Goal: Transaction & Acquisition: Purchase product/service

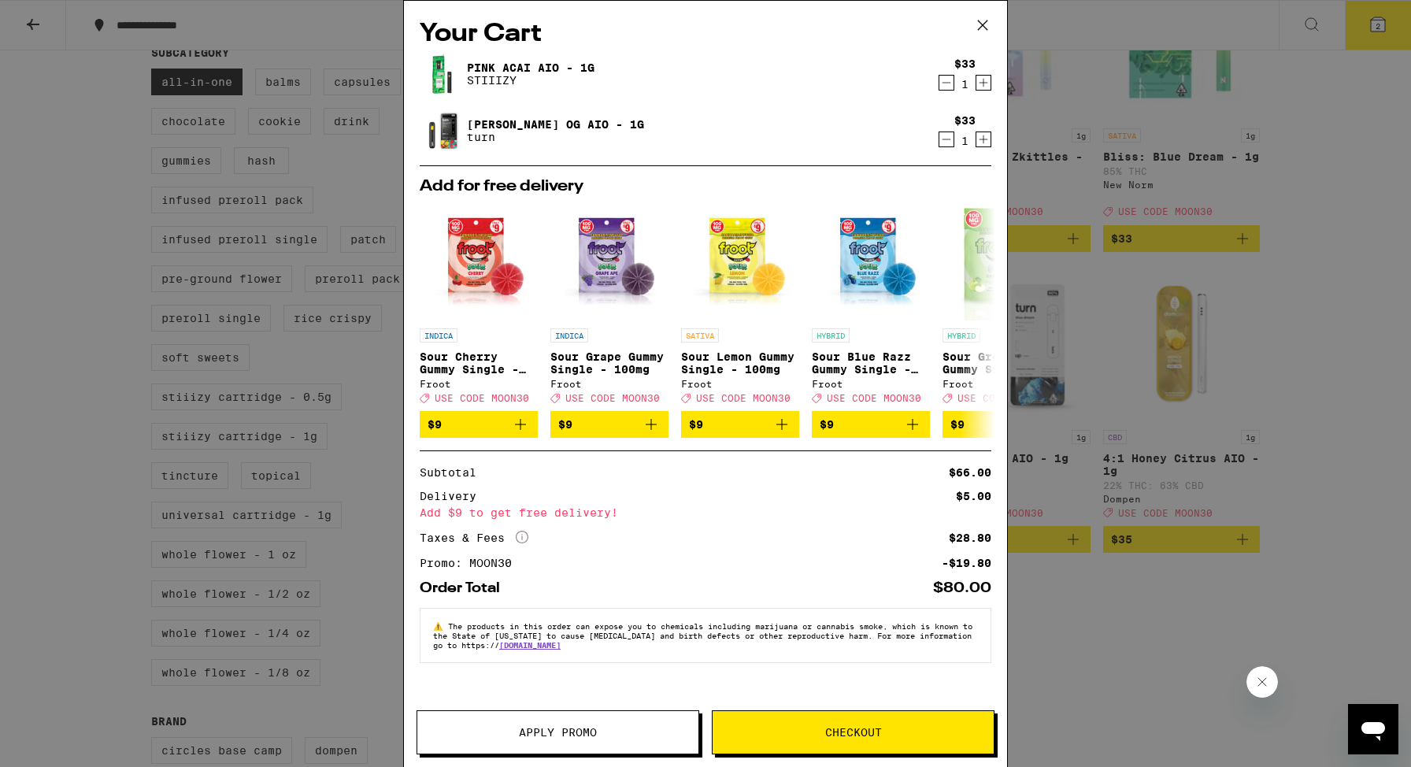
scroll to position [565, 0]
click at [891, 736] on span "Checkout" at bounding box center [853, 732] width 281 height 11
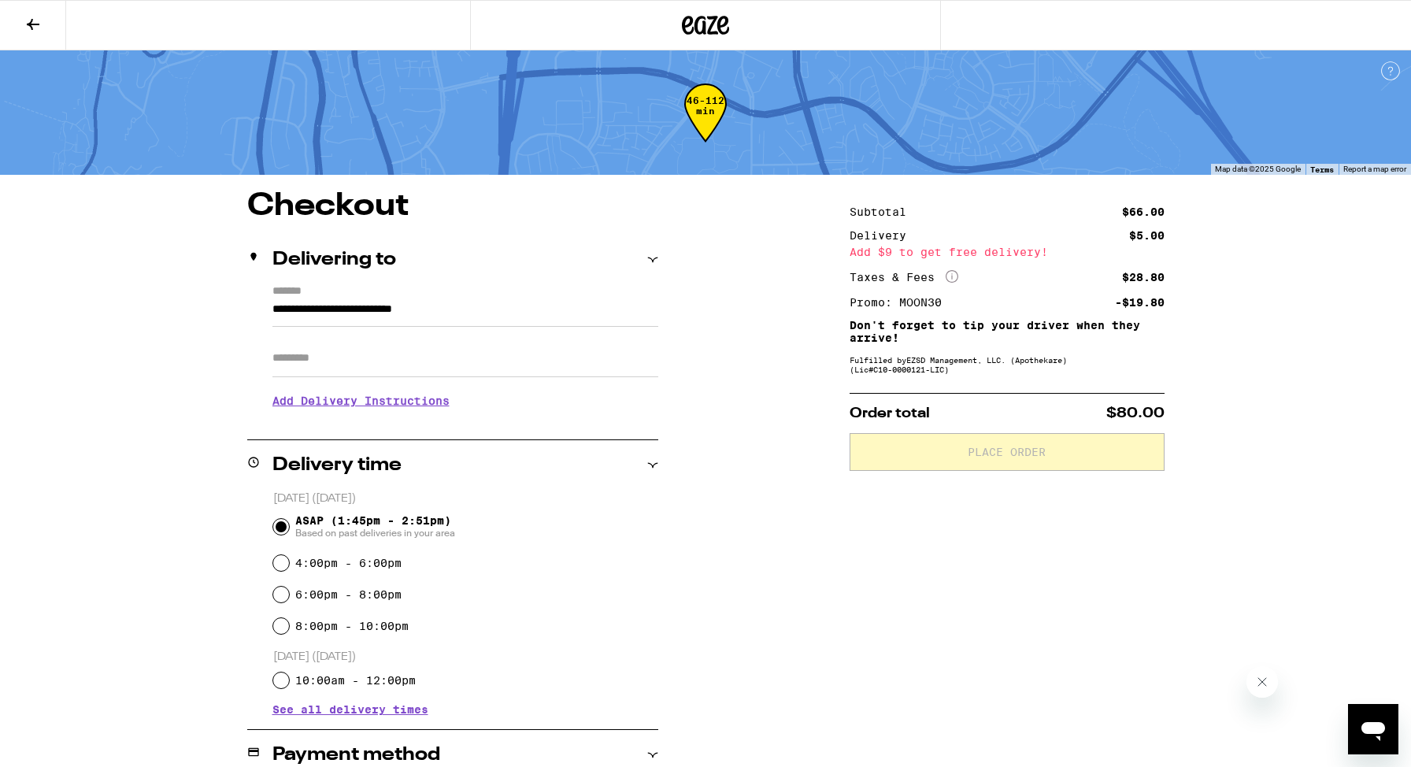
click at [294, 368] on input "Apt/Suite" at bounding box center [465, 358] width 386 height 38
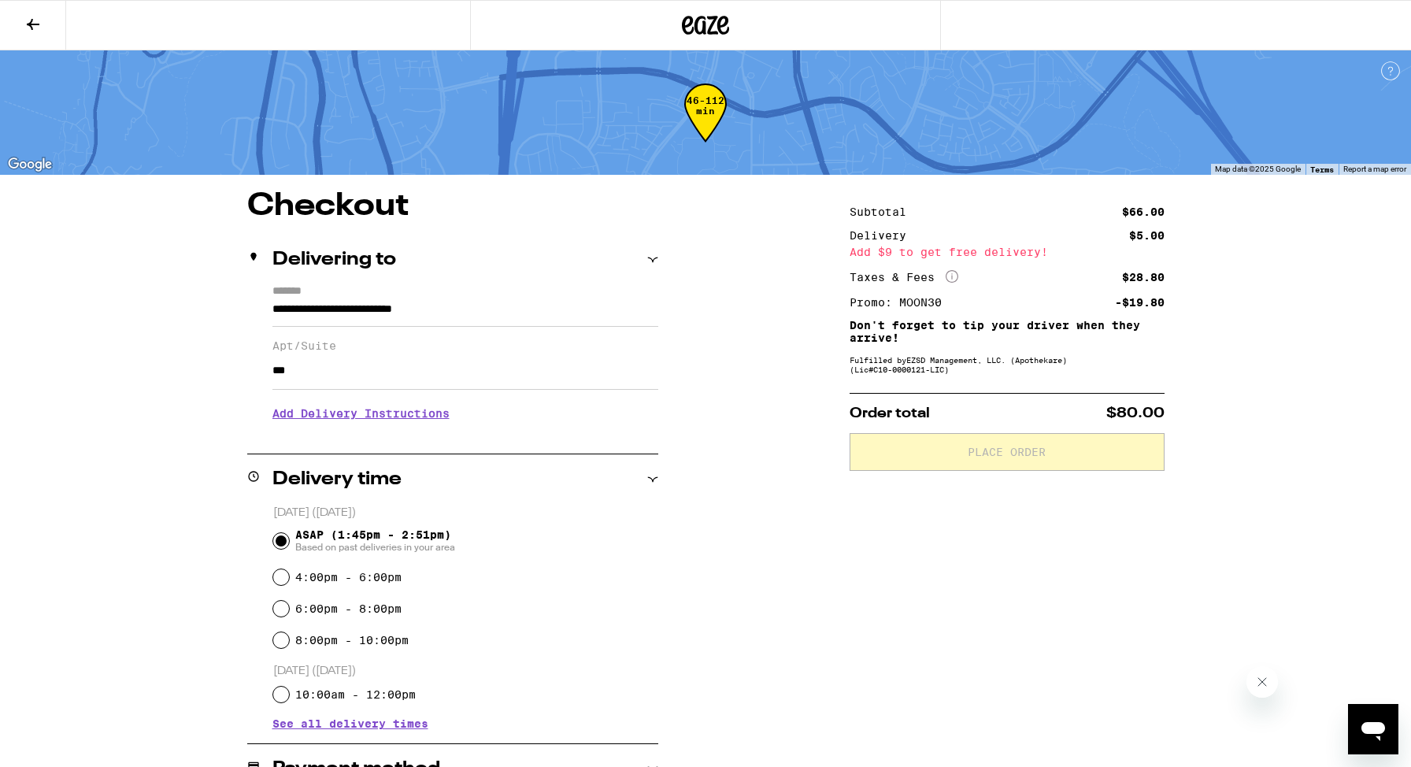
type input "***"
click at [121, 457] on div "**********" at bounding box center [705, 546] width 1411 height 1093
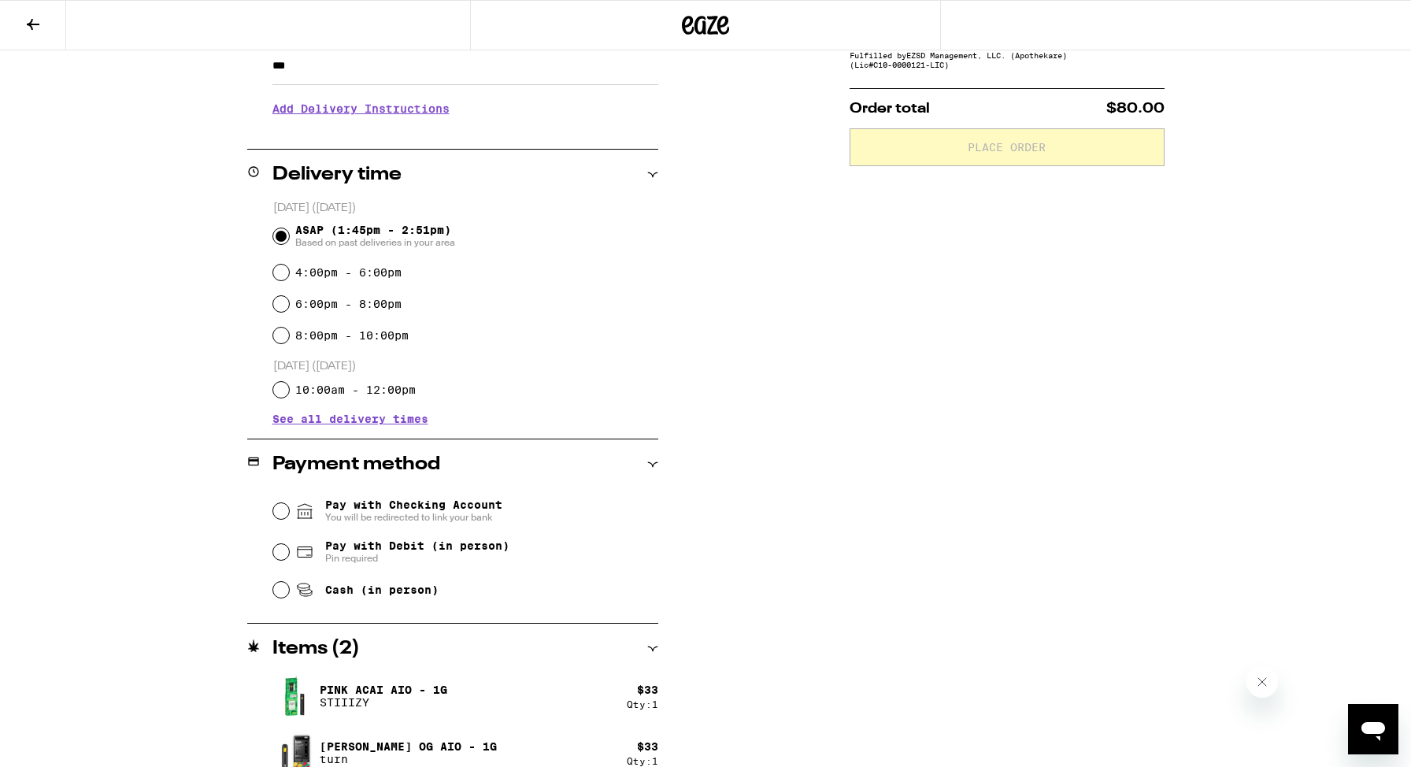
scroll to position [326, 0]
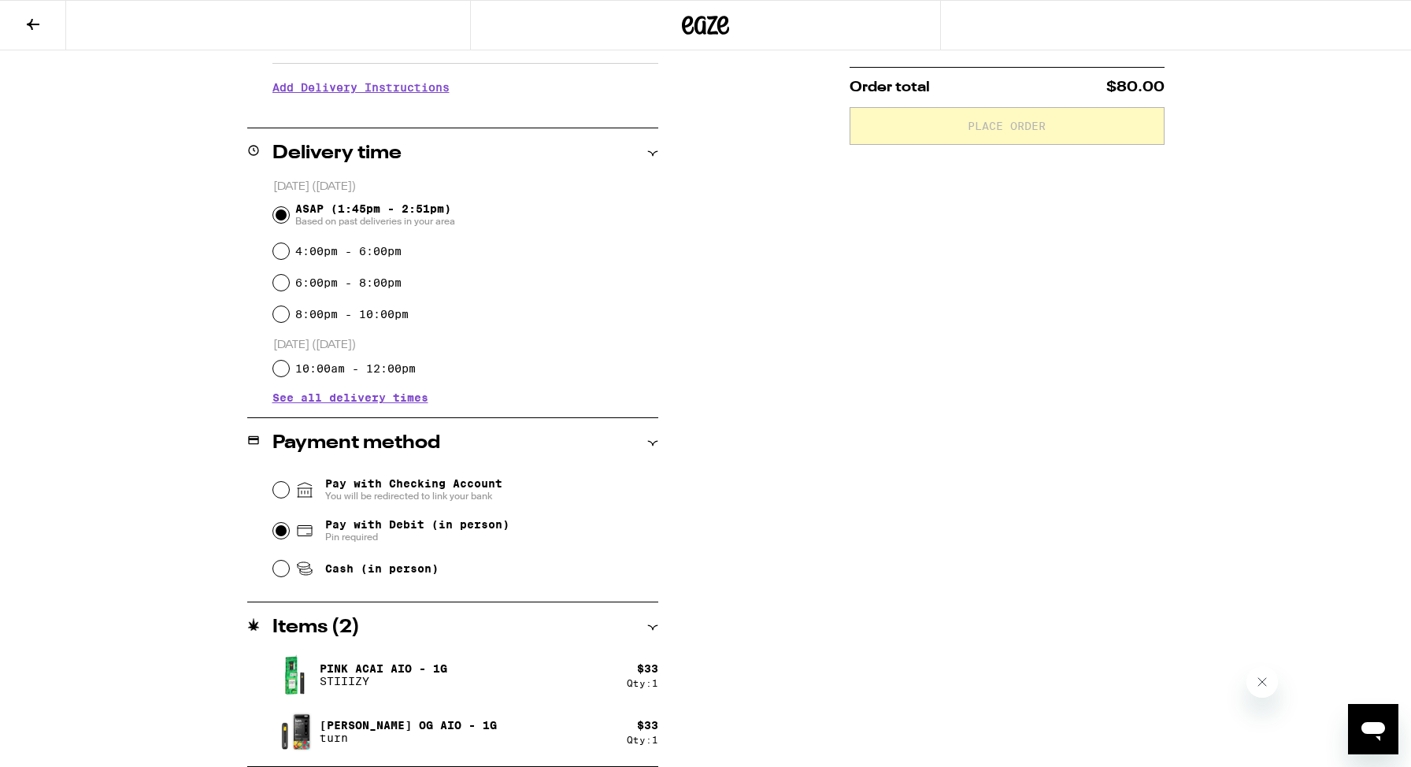
click at [283, 539] on input "Pay with Debit (in person) Pin required" at bounding box center [281, 531] width 16 height 16
radio input "true"
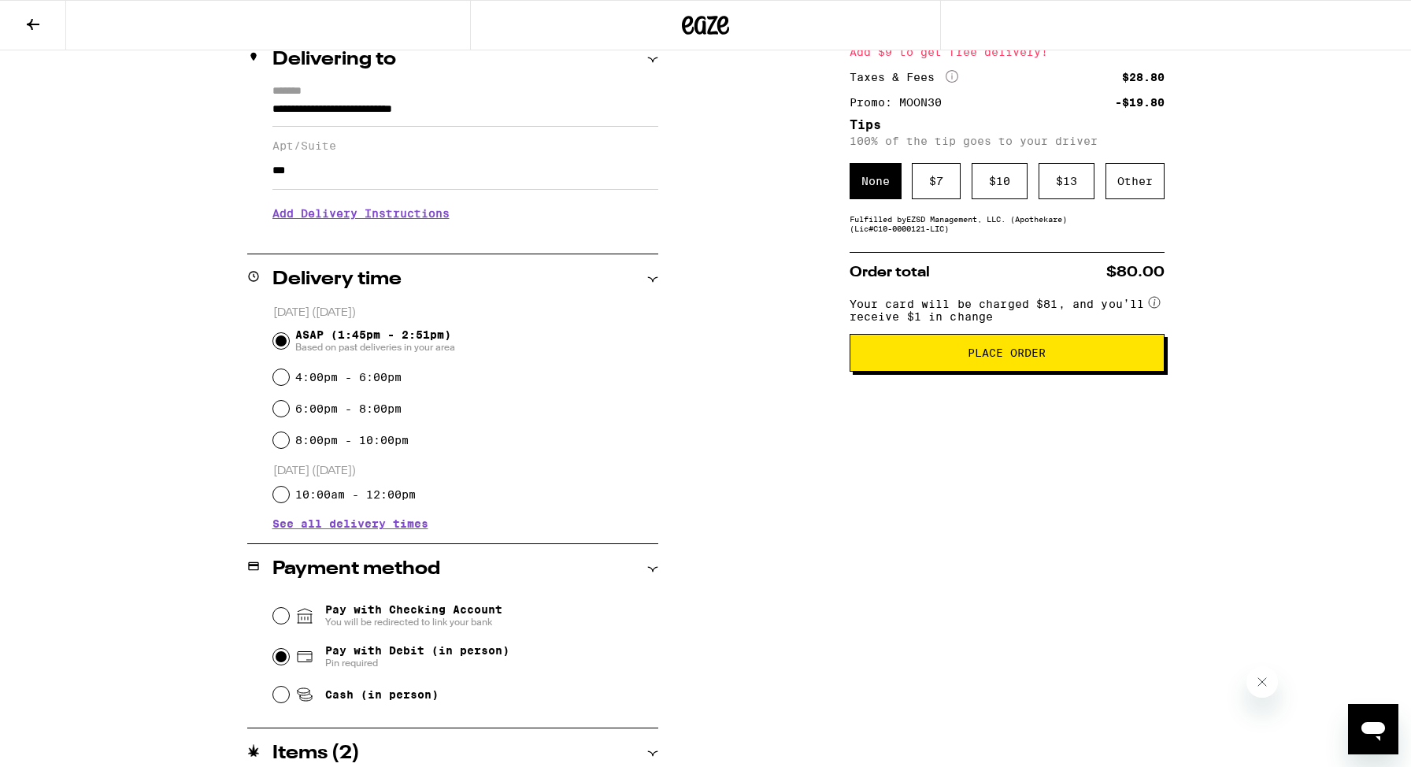
scroll to position [198, 0]
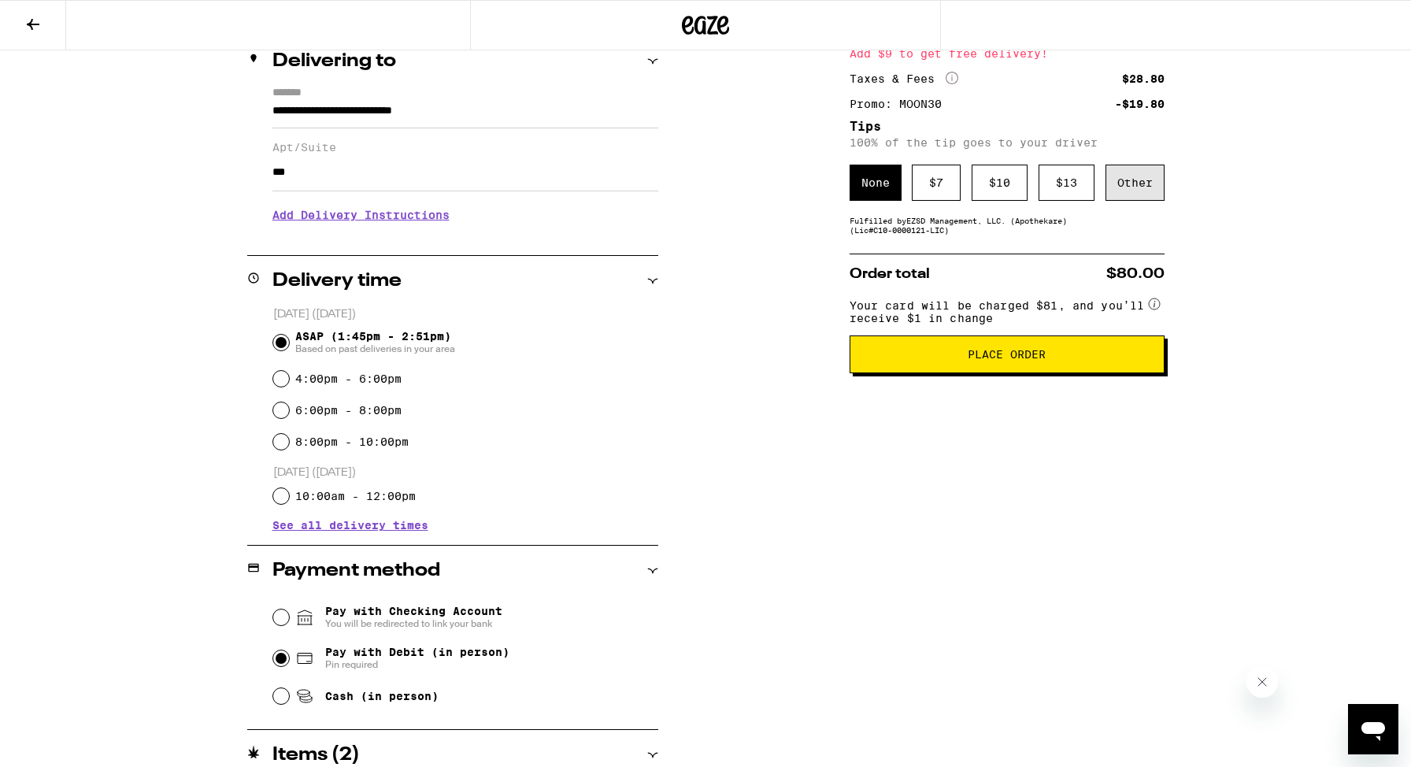
click at [1147, 190] on div "Other" at bounding box center [1134, 183] width 59 height 36
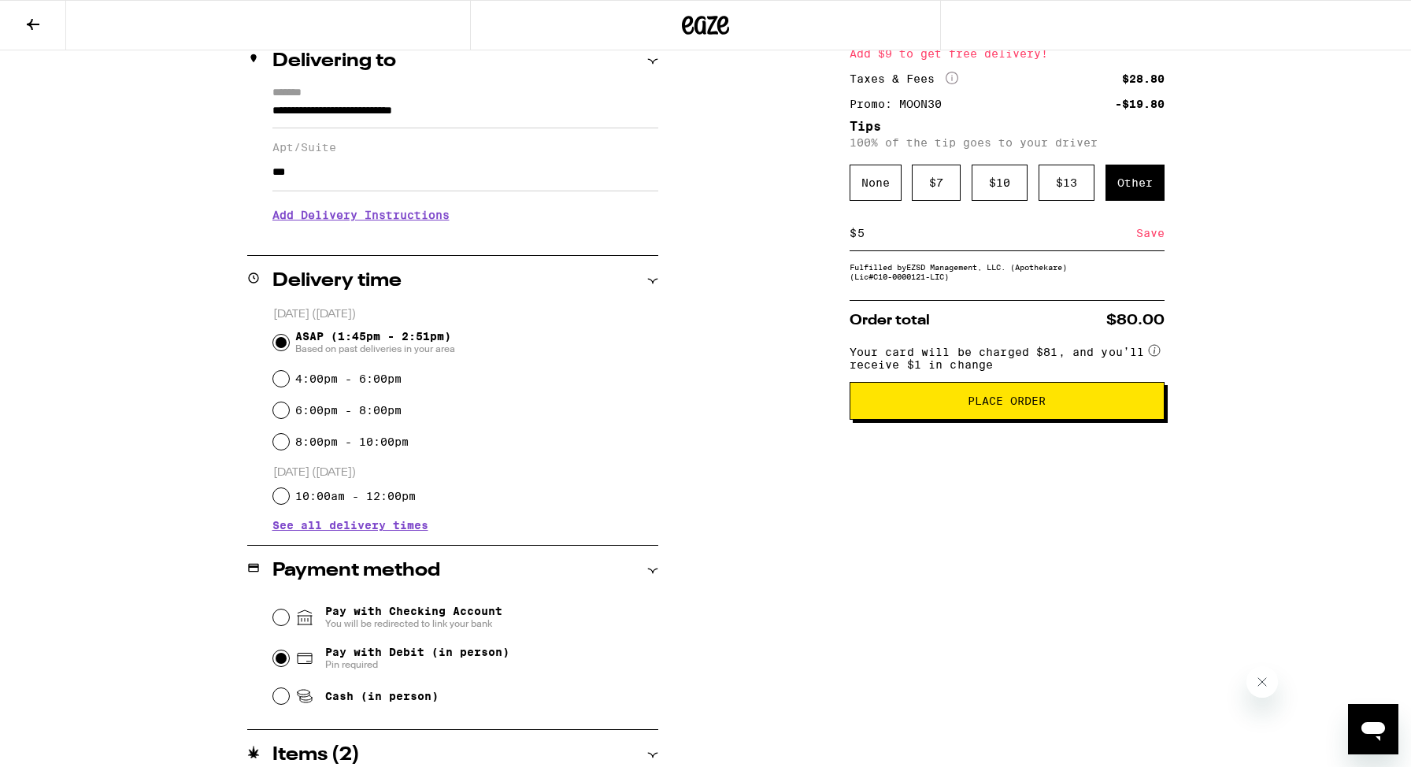
type input "5"
click at [1154, 239] on div "Save" at bounding box center [1150, 233] width 28 height 35
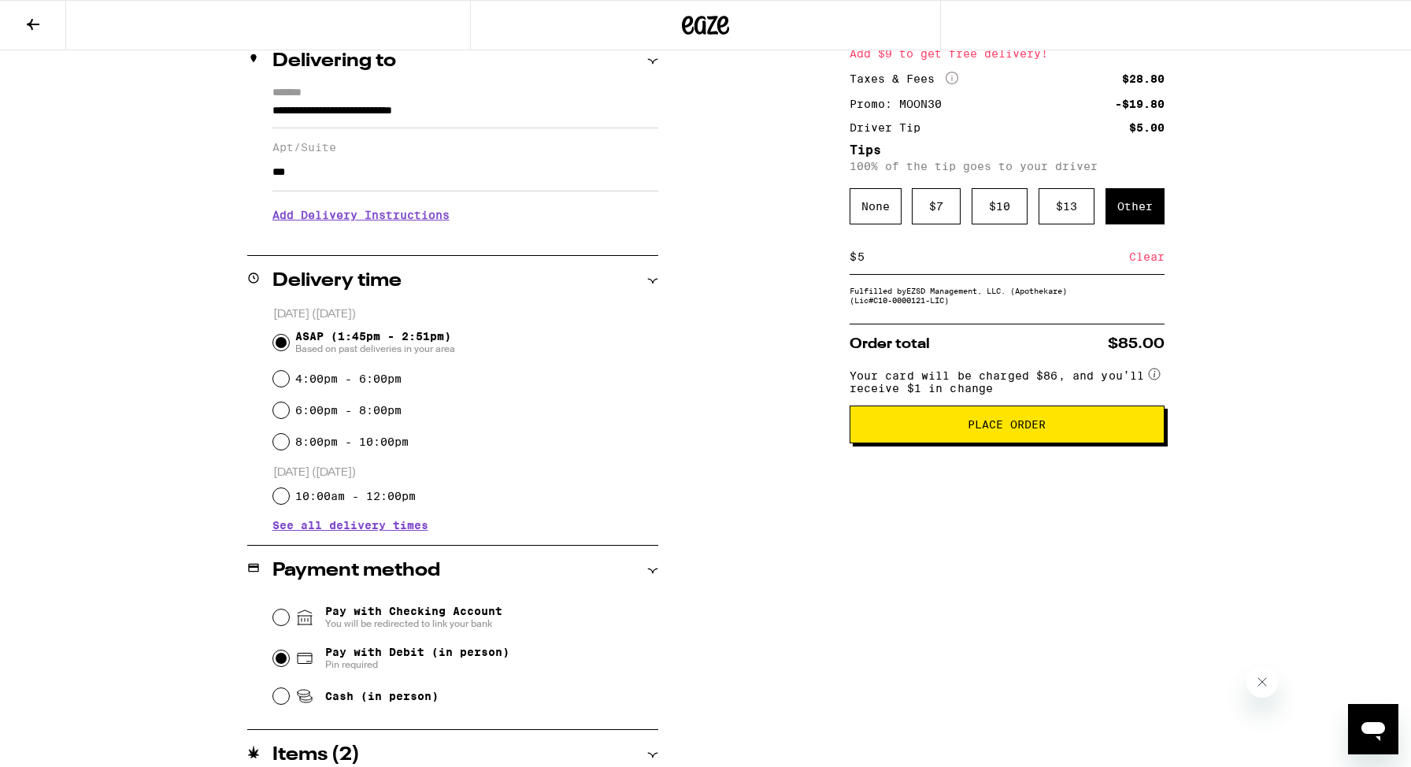
click at [897, 256] on input "5" at bounding box center [993, 257] width 272 height 14
type input "4"
click at [1147, 264] on div "Save" at bounding box center [1150, 256] width 28 height 35
click at [1142, 265] on div "Clear" at bounding box center [1146, 256] width 35 height 35
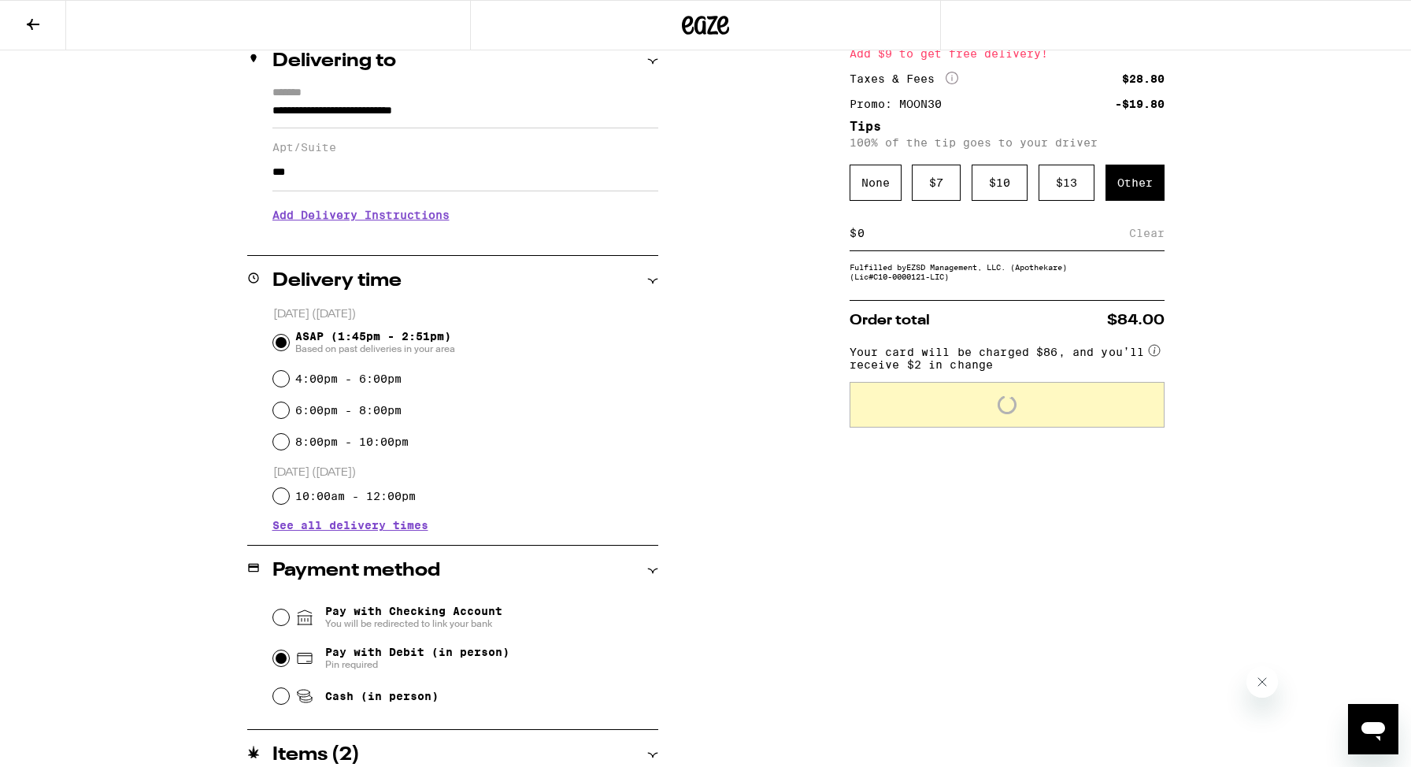
click at [892, 239] on input at bounding box center [993, 233] width 272 height 14
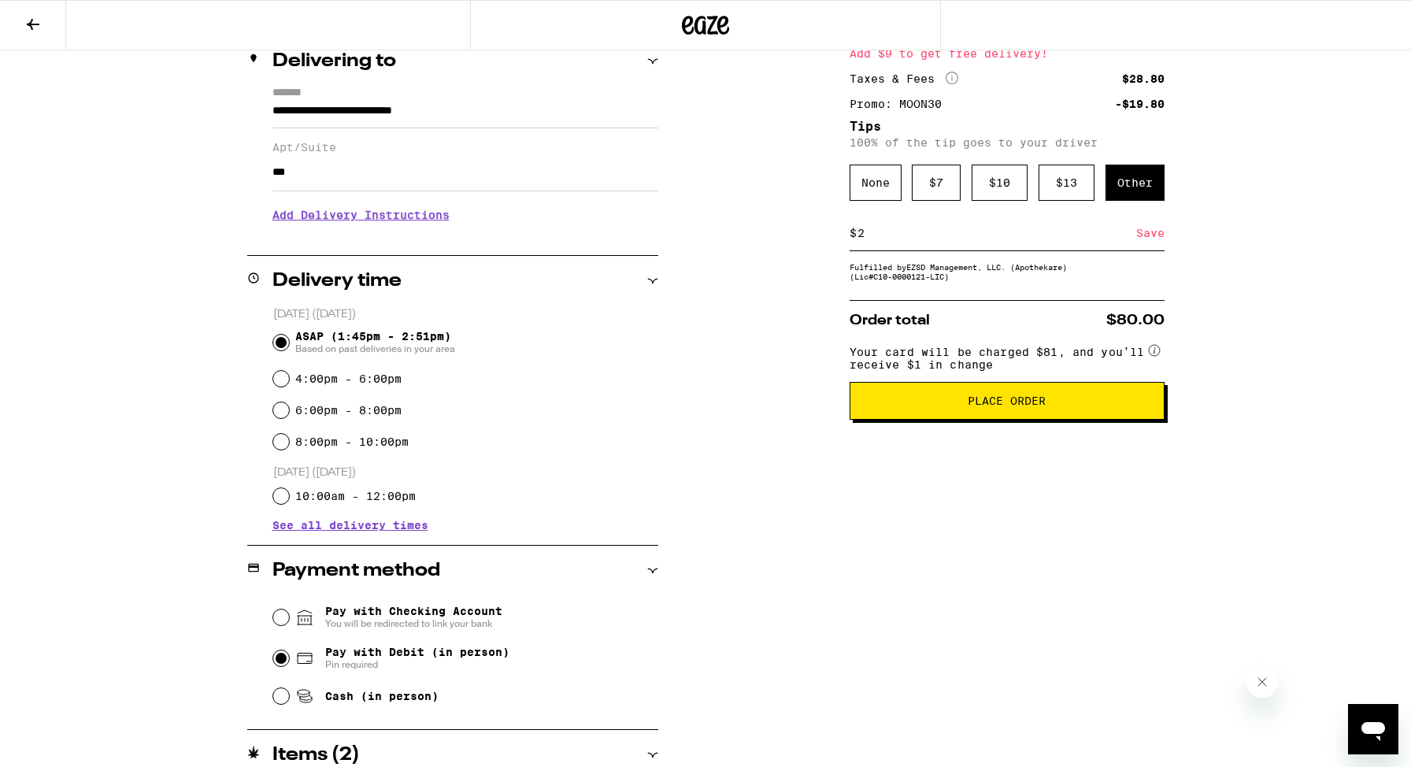
click at [1133, 240] on input "2" at bounding box center [997, 233] width 280 height 14
click at [1135, 240] on input "2" at bounding box center [997, 233] width 280 height 14
type input "2"
click at [1150, 244] on div "Save" at bounding box center [1150, 233] width 28 height 35
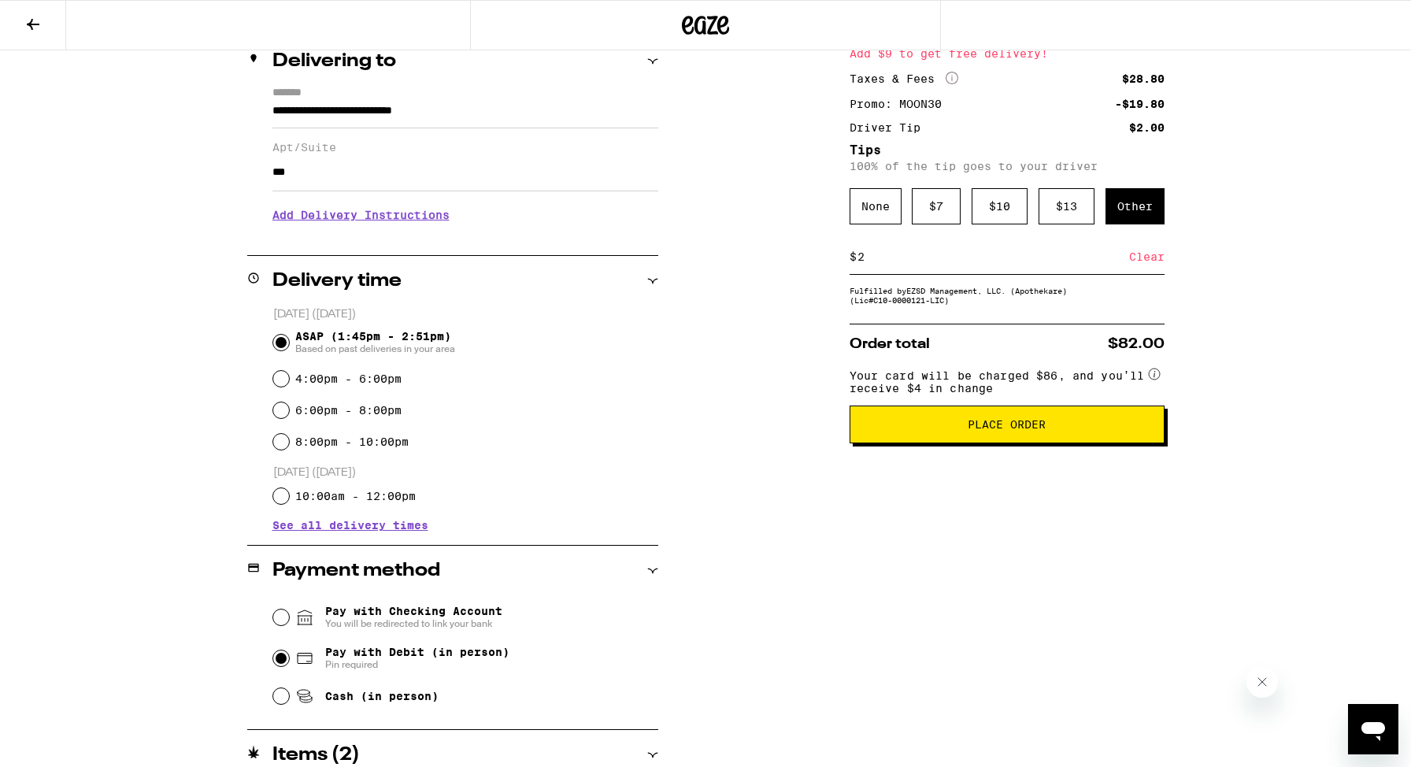
click at [887, 264] on input "2" at bounding box center [993, 257] width 272 height 14
type input "5"
click at [1162, 254] on div "Save" at bounding box center [1150, 256] width 28 height 35
click at [1003, 430] on span "Place Order" at bounding box center [1007, 424] width 78 height 11
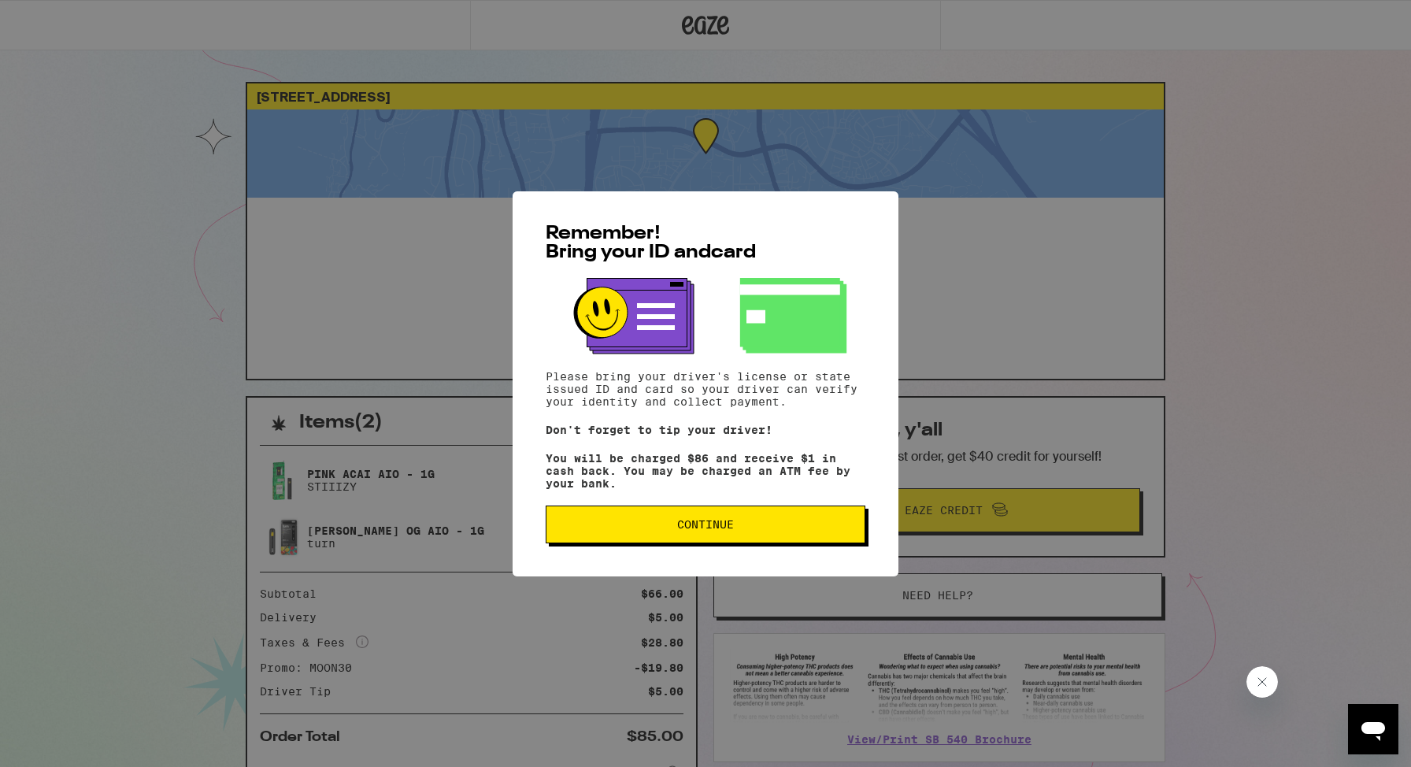
click at [735, 528] on span "Continue" at bounding box center [705, 524] width 293 height 11
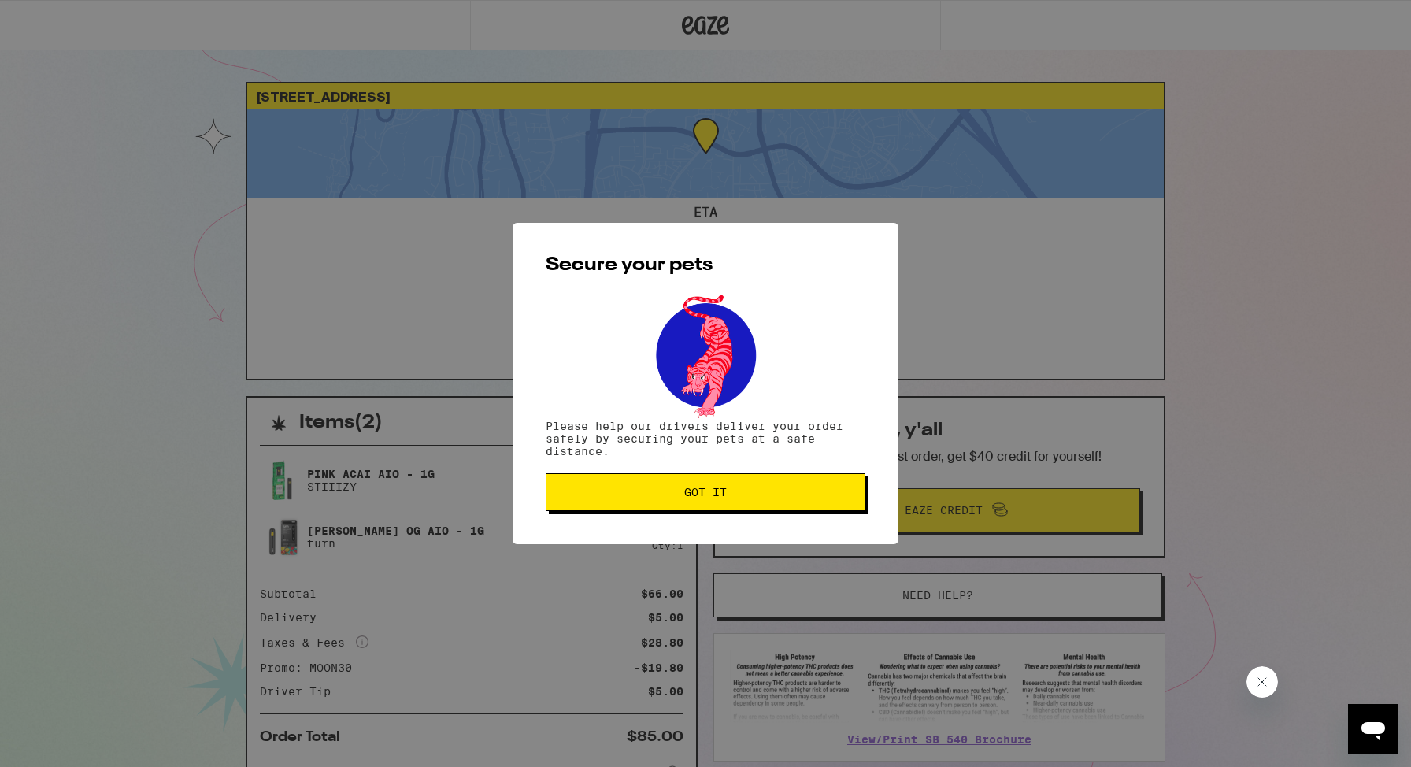
click at [705, 492] on span "Got it" at bounding box center [705, 492] width 43 height 11
